Goal: Find specific page/section: Find specific page/section

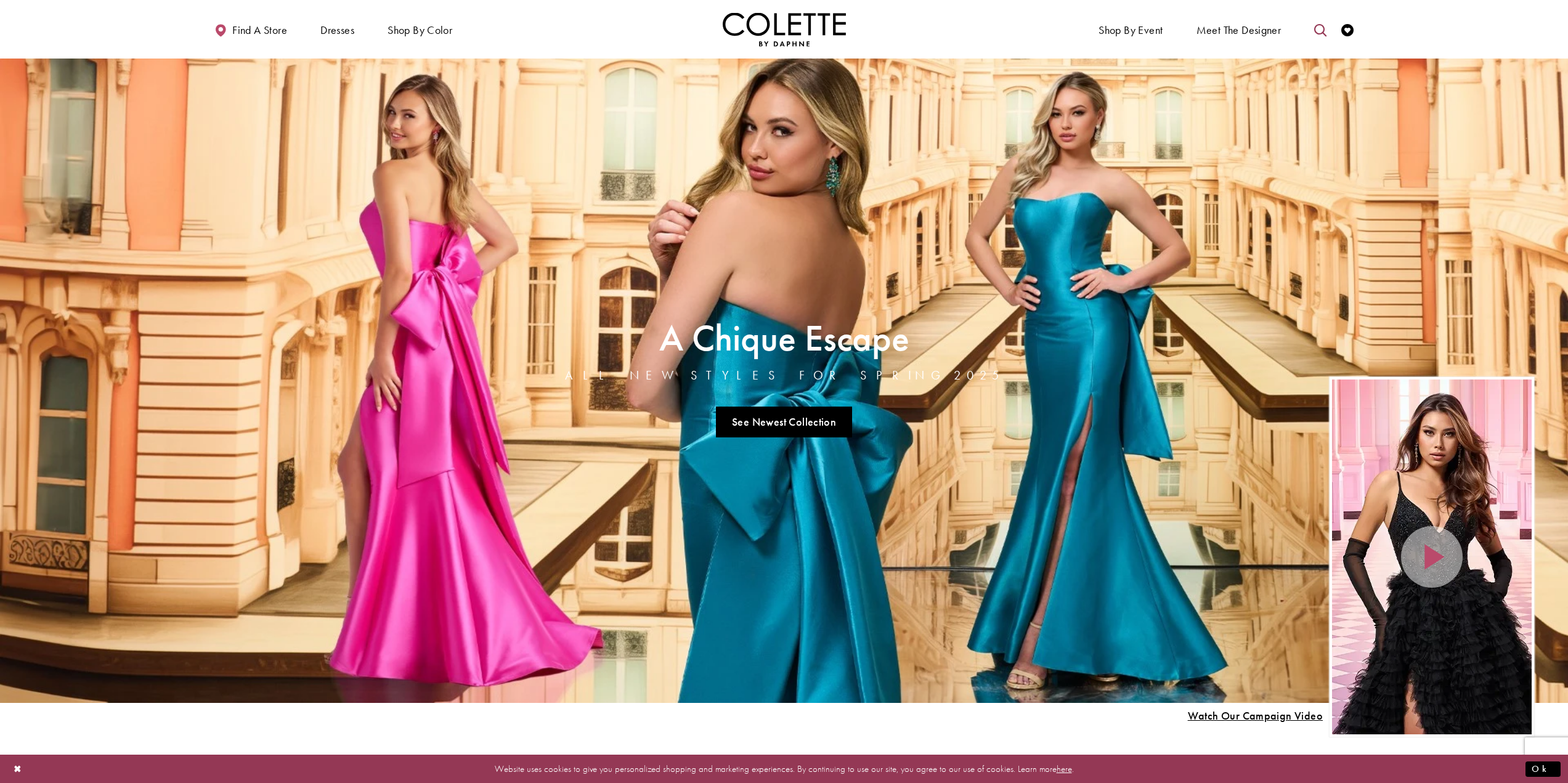
click at [1319, 31] on icon "Toggle search" at bounding box center [1320, 30] width 12 height 12
click at [1207, 32] on button "Close Search" at bounding box center [1195, 30] width 24 height 19
click at [1314, 32] on button "Submit Search" at bounding box center [1320, 30] width 24 height 19
click at [1319, 31] on icon "Toggle search" at bounding box center [1320, 30] width 12 height 12
click at [1283, 31] on input "Search" at bounding box center [1257, 30] width 148 height 19
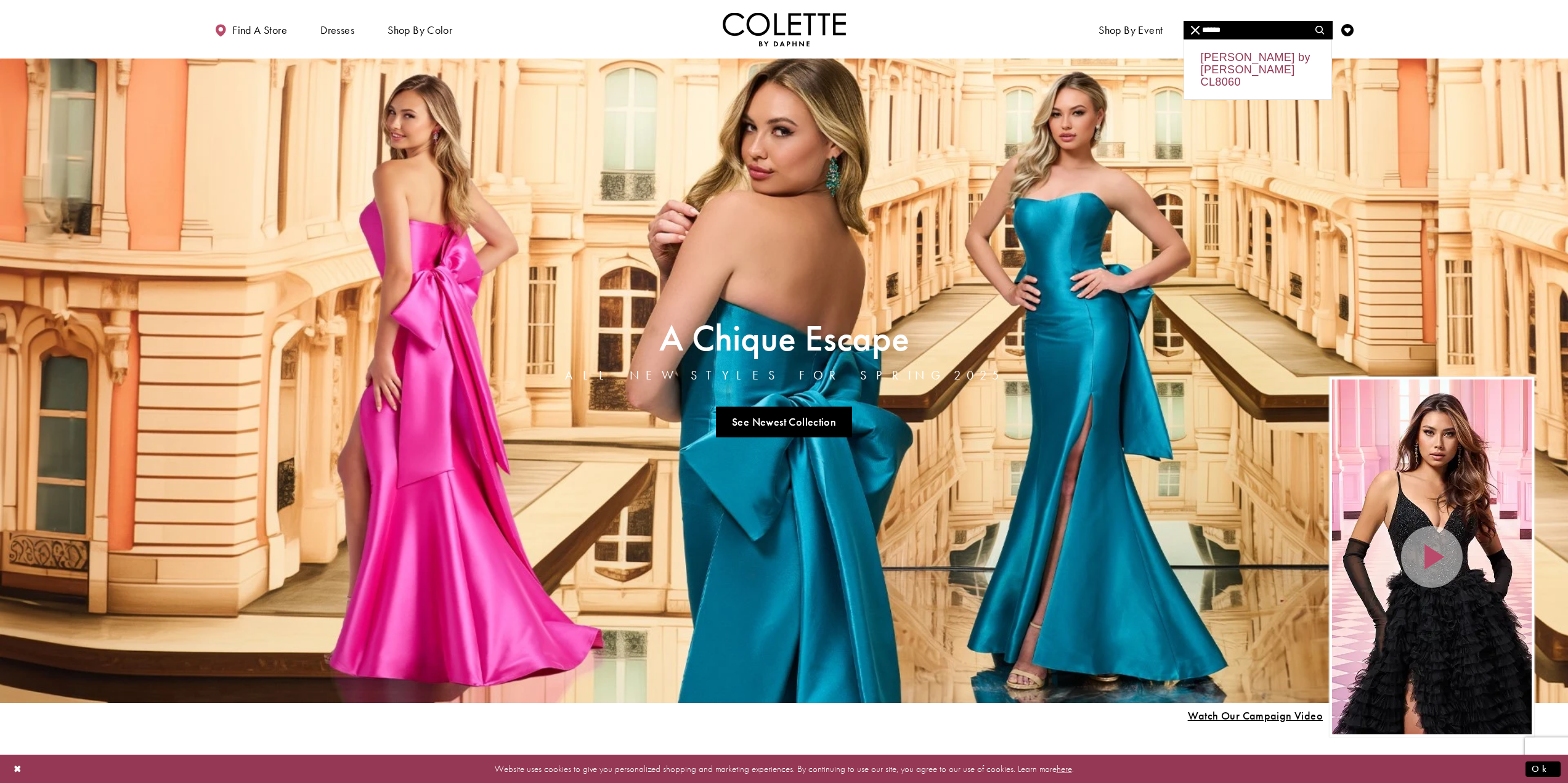
click at [1259, 68] on div "Colette by Daphne CL8060" at bounding box center [1257, 70] width 147 height 59
type input "**********"
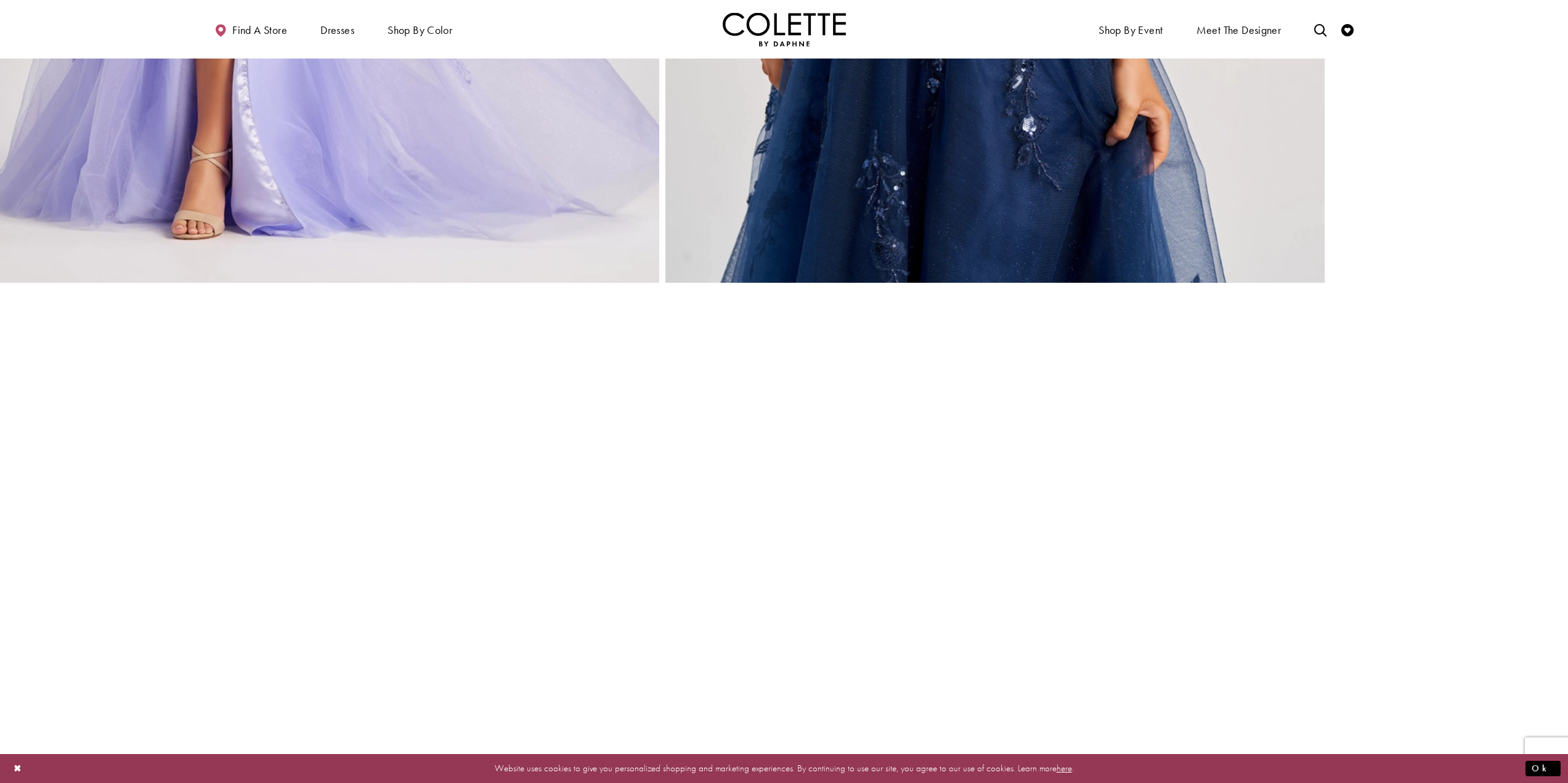
scroll to position [2772, 0]
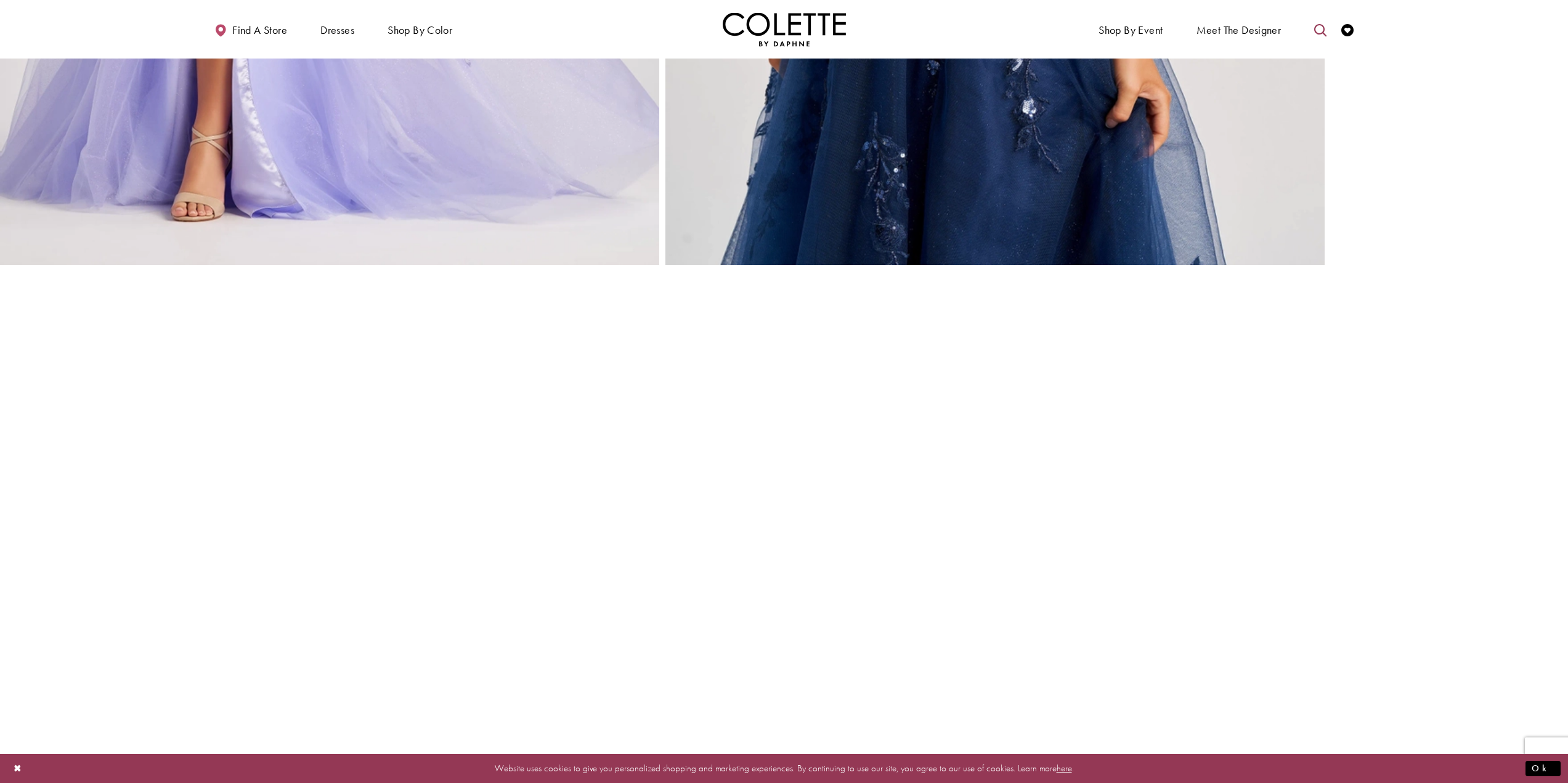
click at [1311, 24] on link "Toggle search" at bounding box center [1320, 29] width 19 height 34
click at [1286, 33] on input "Search" at bounding box center [1257, 30] width 148 height 19
click at [1275, 55] on div "Colette by Daphne CL8240" at bounding box center [1257, 70] width 147 height 59
type input "**********"
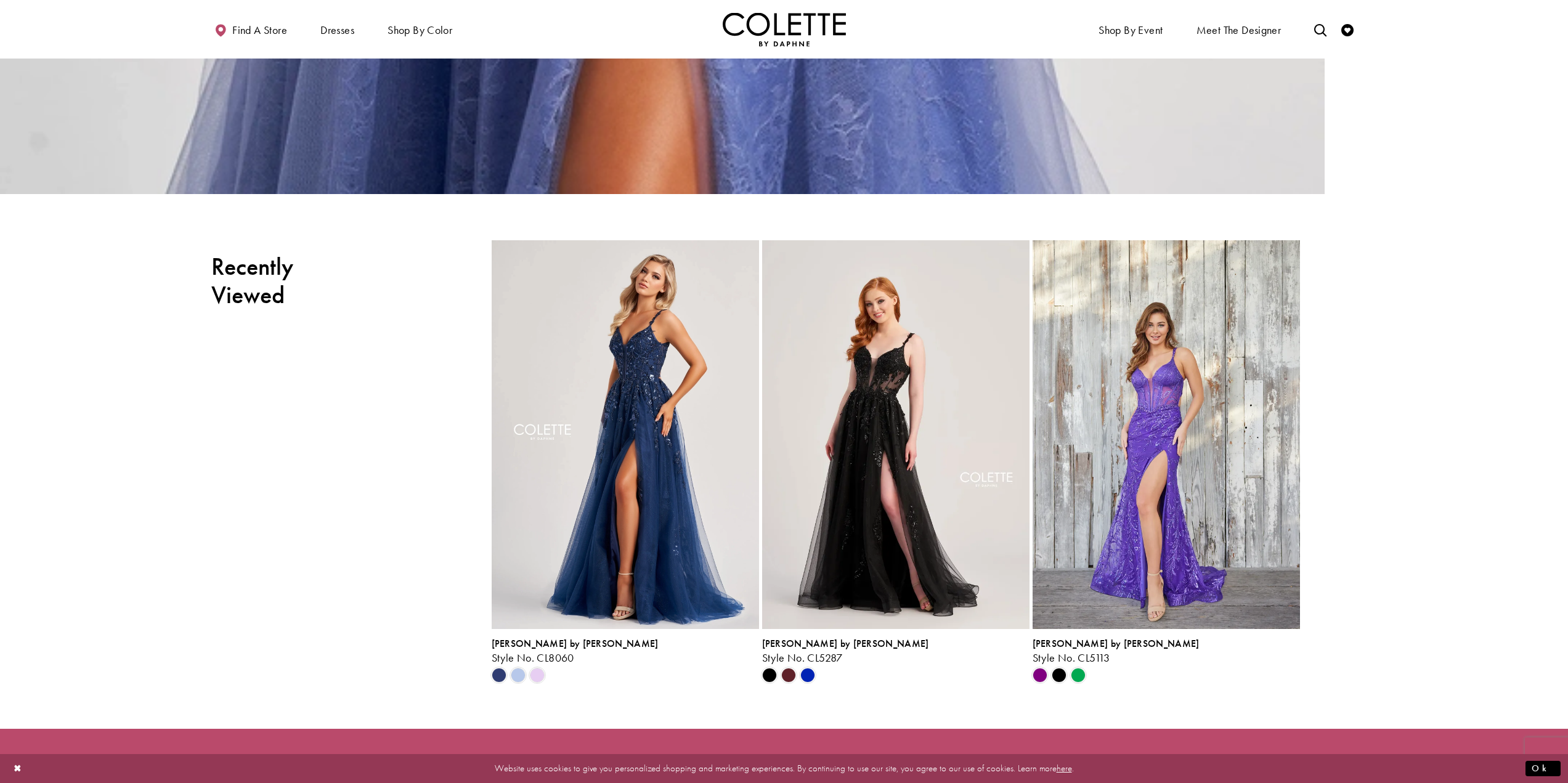
scroll to position [5852, 0]
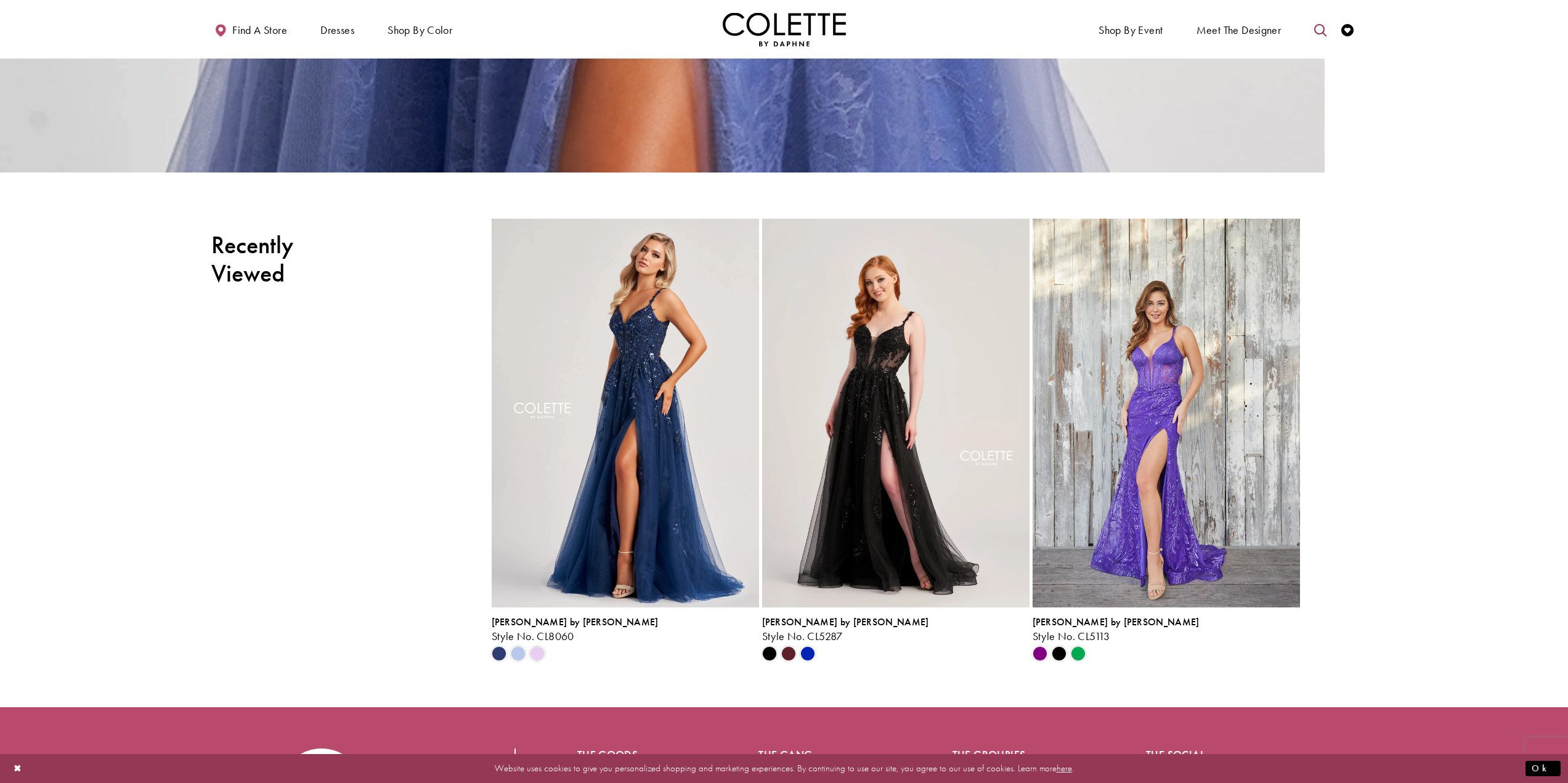
click at [1316, 35] on icon "Toggle search" at bounding box center [1320, 30] width 12 height 12
click at [1274, 33] on input "Search" at bounding box center [1257, 30] width 148 height 19
click at [1284, 64] on div "Colette by Daphne CL5113" at bounding box center [1257, 70] width 147 height 59
type input "**********"
